Goal: Obtain resource: Download file/media

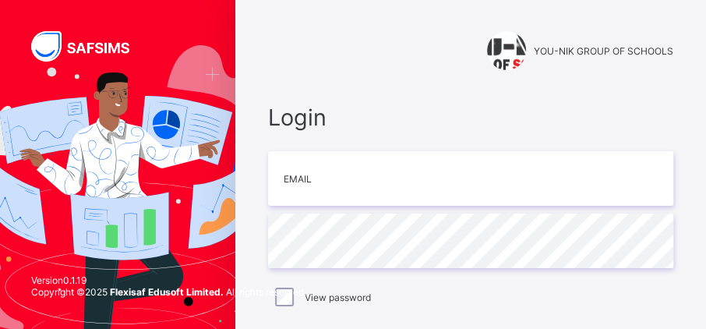
type input "**********"
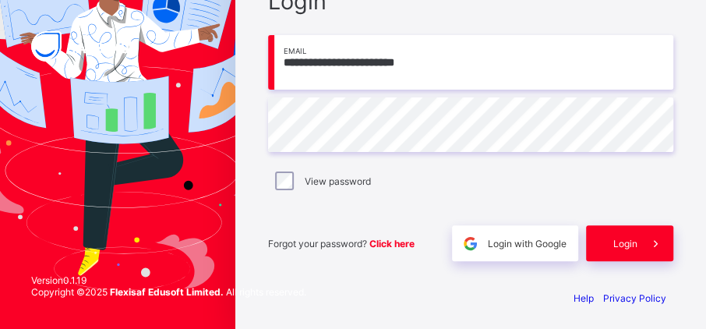
scroll to position [120, 0]
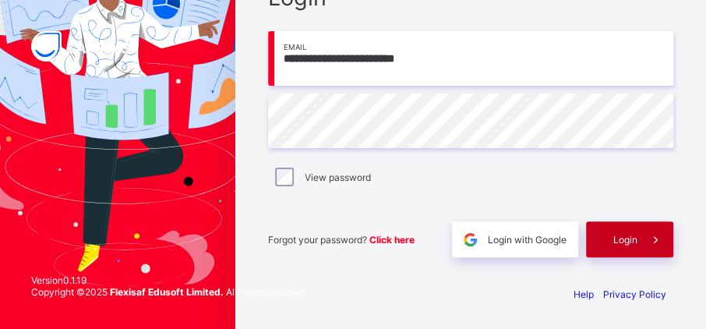
click at [632, 248] on div "Login" at bounding box center [629, 239] width 87 height 36
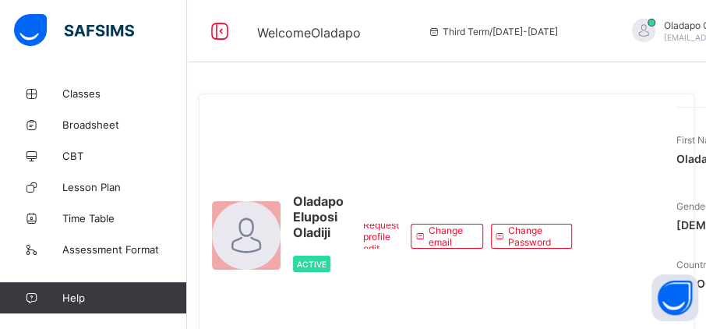
click at [365, 136] on div "Request profile edit Change email Change Password" at bounding box center [465, 236] width 228 height 259
click at [86, 129] on span "Broadsheet" at bounding box center [124, 124] width 125 height 12
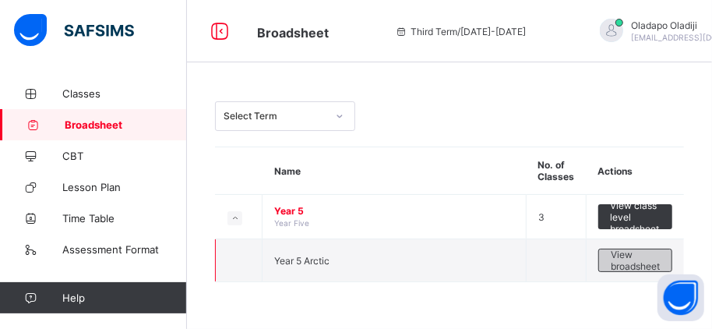
click at [646, 259] on span "View broadsheet" at bounding box center [635, 260] width 49 height 23
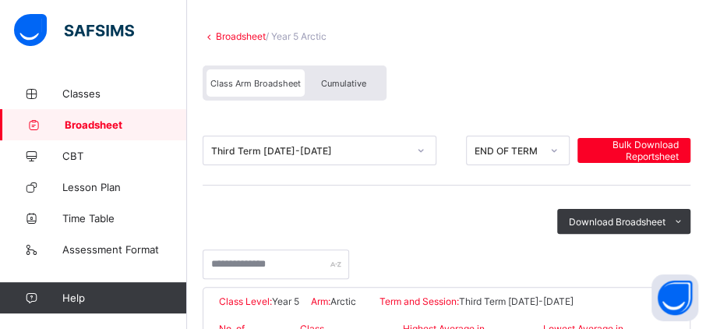
scroll to position [81, 0]
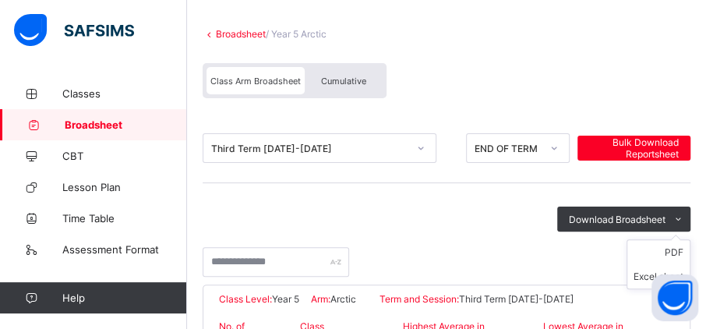
click at [647, 239] on ul "PDF Excel sheet" at bounding box center [658, 264] width 64 height 50
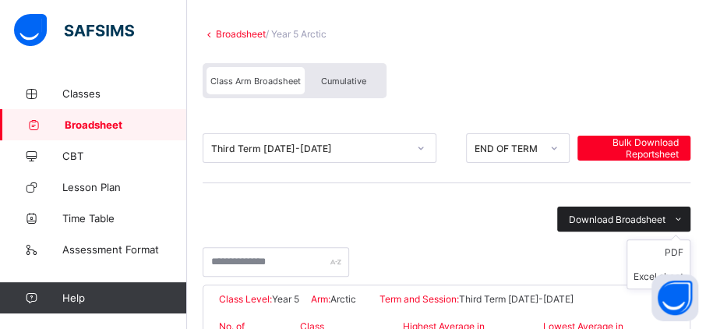
click at [643, 220] on span "Download Broadsheet" at bounding box center [617, 220] width 97 height 12
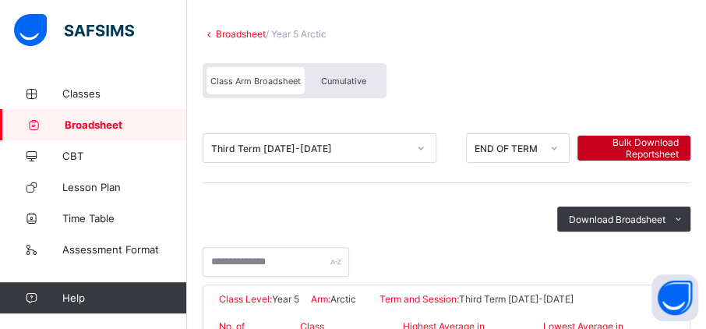
click at [662, 147] on span "Bulk Download Reportsheet" at bounding box center [634, 147] width 90 height 23
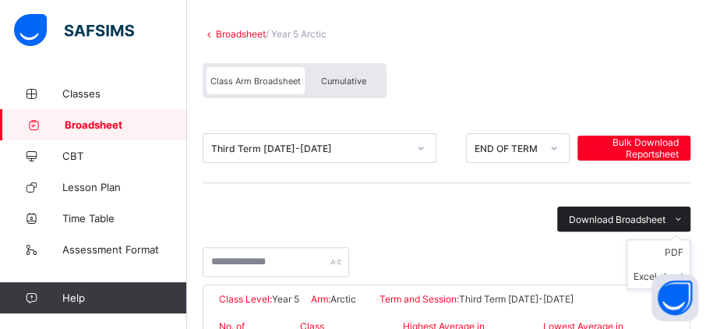
click at [646, 221] on span "Download Broadsheet" at bounding box center [617, 220] width 97 height 12
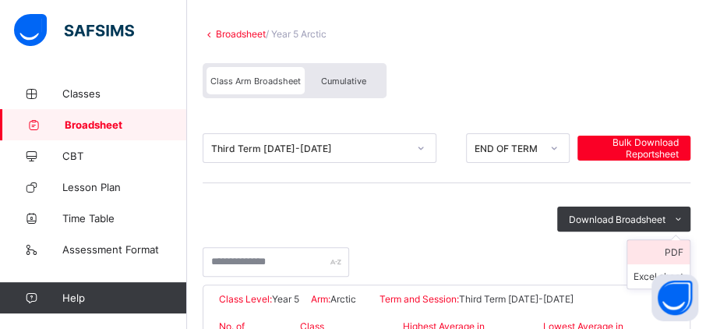
click at [680, 252] on li "PDF" at bounding box center [658, 252] width 62 height 24
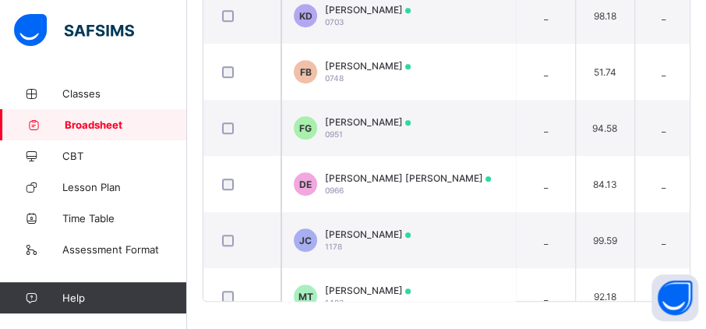
scroll to position [330, 0]
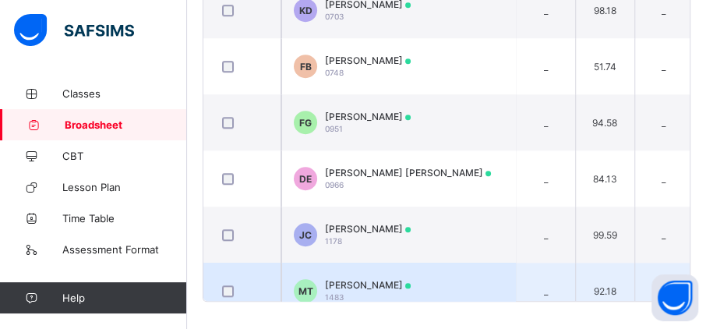
click at [403, 279] on span "[PERSON_NAME]" at bounding box center [368, 285] width 86 height 12
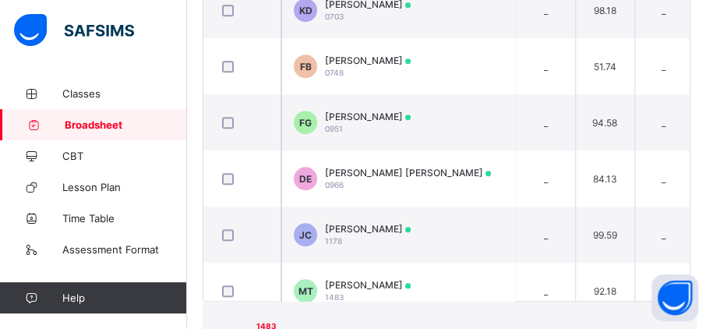
scroll to position [19, 0]
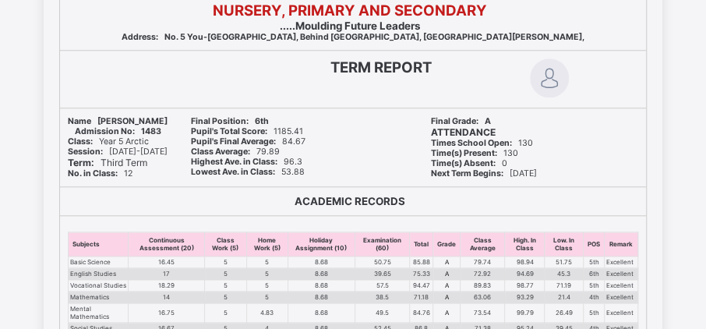
scroll to position [5590, 0]
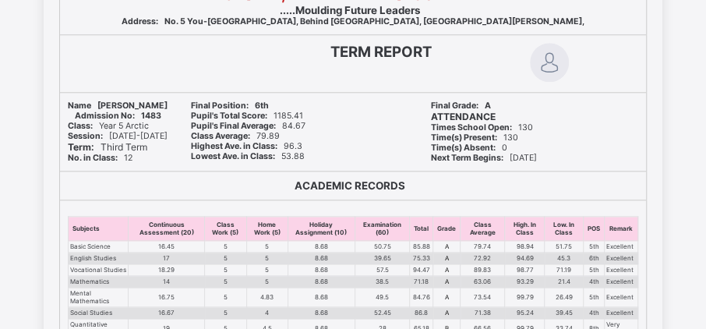
click at [168, 145] on div "Term: Third Term" at bounding box center [118, 147] width 100 height 12
click at [289, 183] on div "ACADEMIC RECORDS" at bounding box center [353, 185] width 570 height 12
click at [270, 189] on div "ACADEMIC RECORDS" at bounding box center [353, 185] width 570 height 12
click at [168, 150] on div "Term: Third Term" at bounding box center [118, 147] width 100 height 12
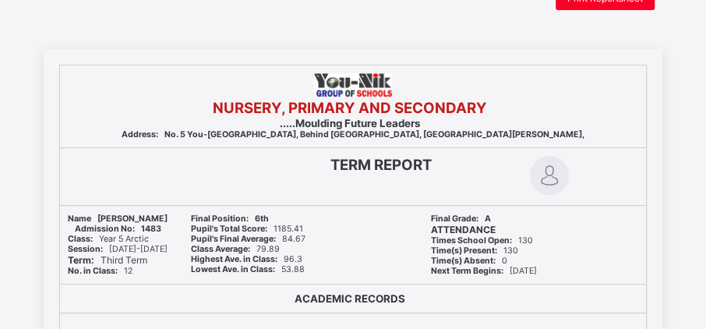
scroll to position [50, 0]
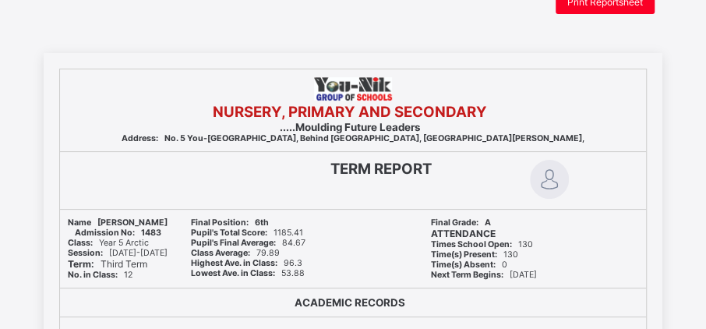
click at [418, 194] on div "TERM REPORT" at bounding box center [253, 180] width 386 height 57
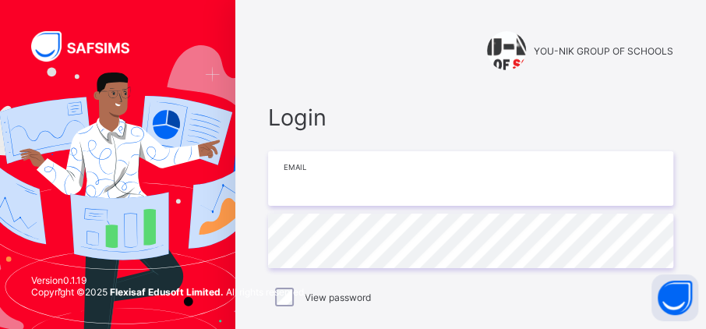
type input "**********"
